Goal: Task Accomplishment & Management: Use online tool/utility

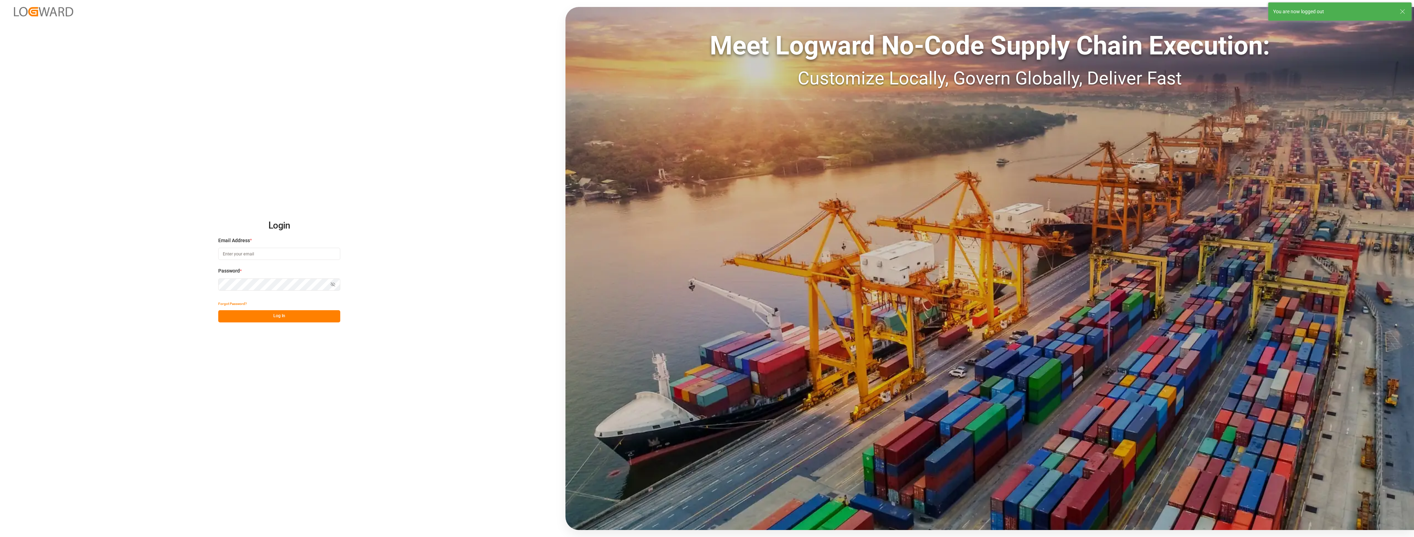
type input "[PERSON_NAME][EMAIL_ADDRESS][PERSON_NAME][DOMAIN_NAME]"
click at [267, 320] on button "Log In" at bounding box center [279, 316] width 122 height 12
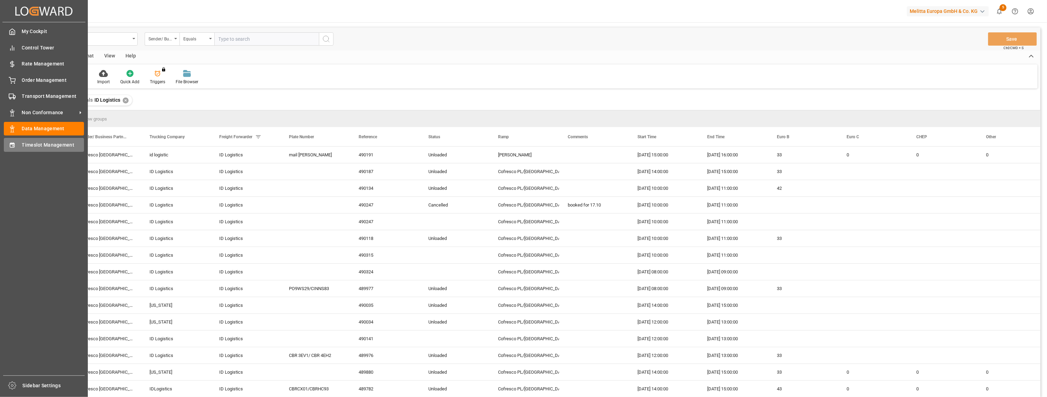
click at [20, 149] on div "Timeslot Management Timeslot Management" at bounding box center [44, 145] width 80 height 14
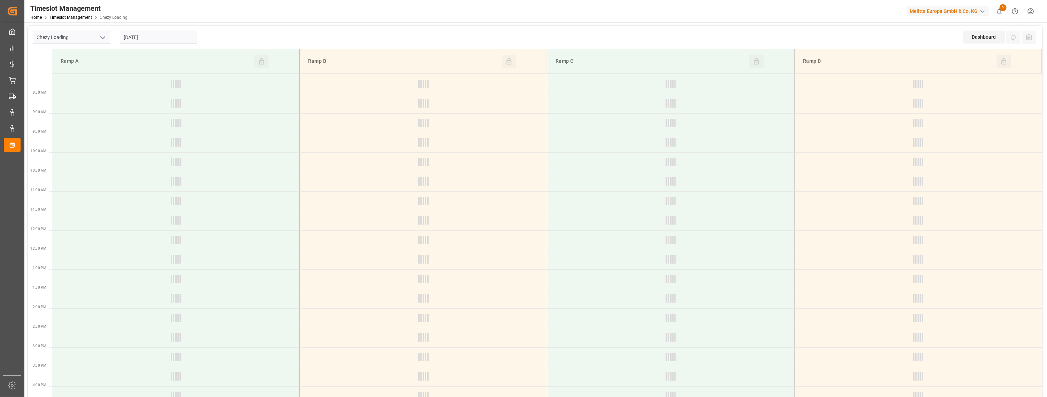
click at [106, 40] on icon "open menu" at bounding box center [103, 37] width 8 height 8
click at [90, 64] on div "Chezy Unloading" at bounding box center [71, 69] width 77 height 16
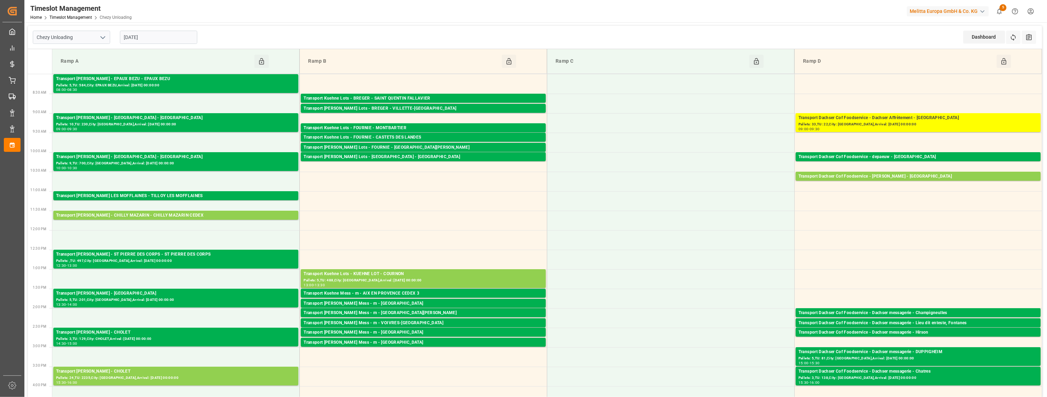
click at [102, 38] on icon "open menu" at bounding box center [103, 37] width 8 height 8
click at [94, 47] on div "Chezy Loading" at bounding box center [71, 53] width 77 height 16
type input "Chezy Loading"
click at [159, 36] on input "[DATE]" at bounding box center [158, 37] width 77 height 13
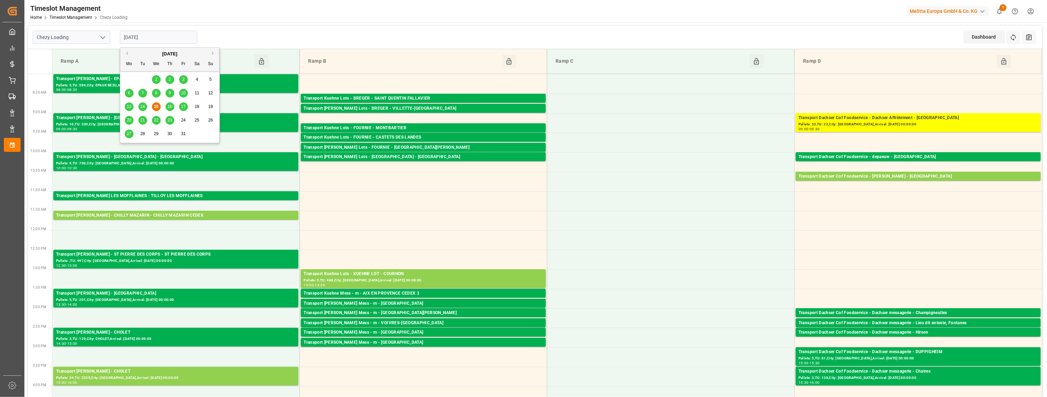
click at [173, 107] on div "16" at bounding box center [170, 107] width 9 height 8
type input "[DATE]"
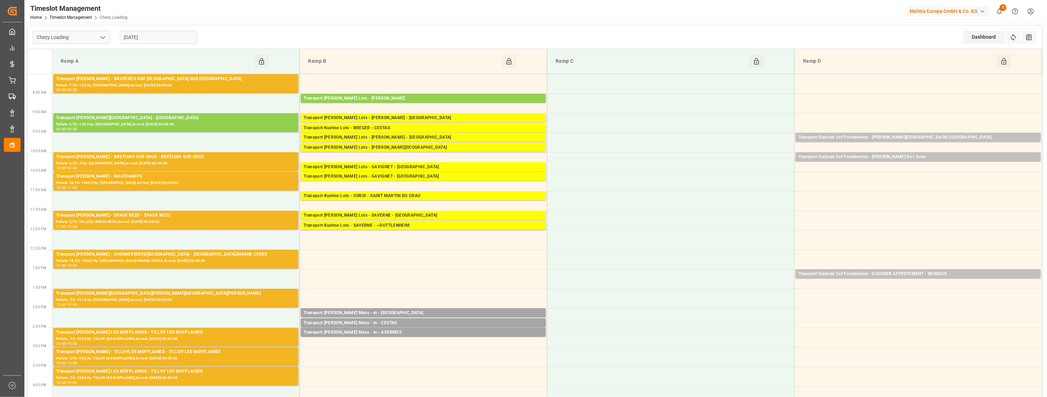
click at [103, 39] on icon "open menu" at bounding box center [103, 37] width 8 height 8
click at [90, 66] on div "Chezy Unloading" at bounding box center [71, 69] width 77 height 16
type input "Chezy Unloading"
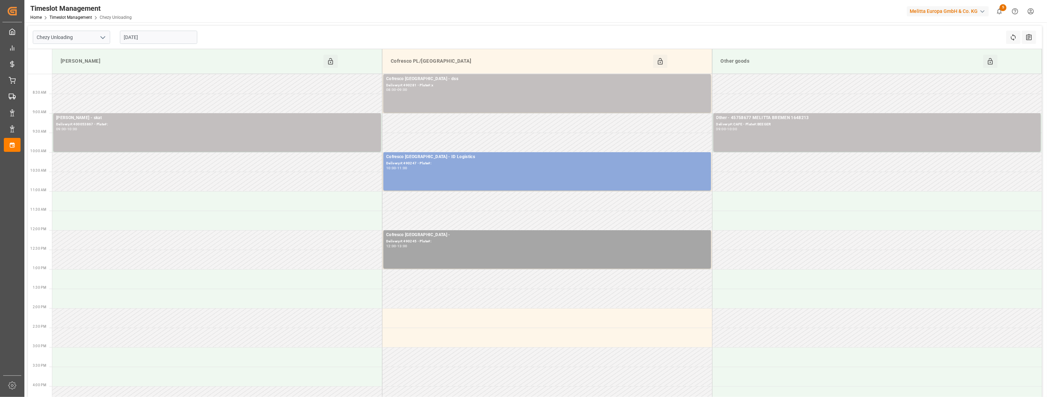
click at [166, 36] on input "[DATE]" at bounding box center [158, 37] width 77 height 13
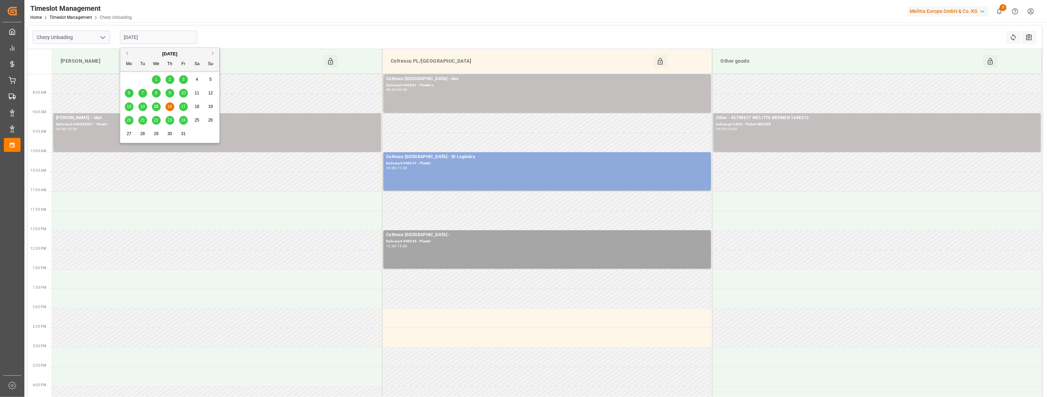
click at [154, 106] on span "15" at bounding box center [156, 106] width 5 height 5
type input "[DATE]"
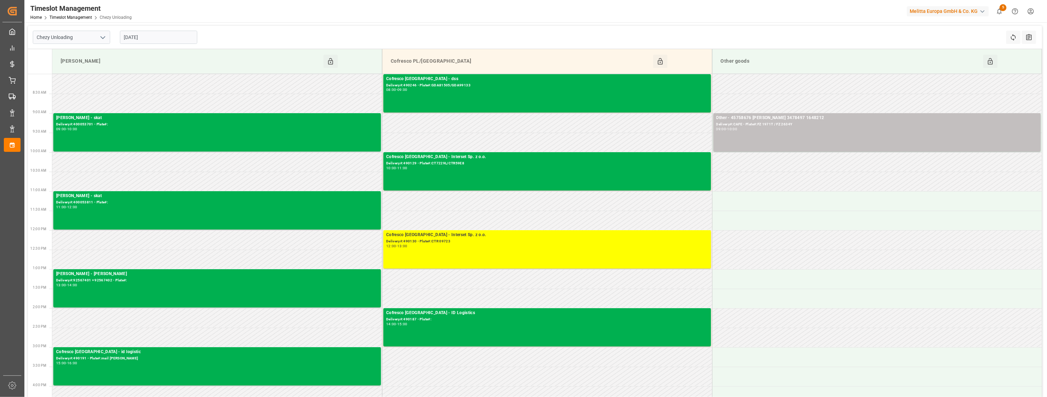
click at [164, 38] on input "[DATE]" at bounding box center [158, 37] width 77 height 13
